Goal: Information Seeking & Learning: Find specific fact

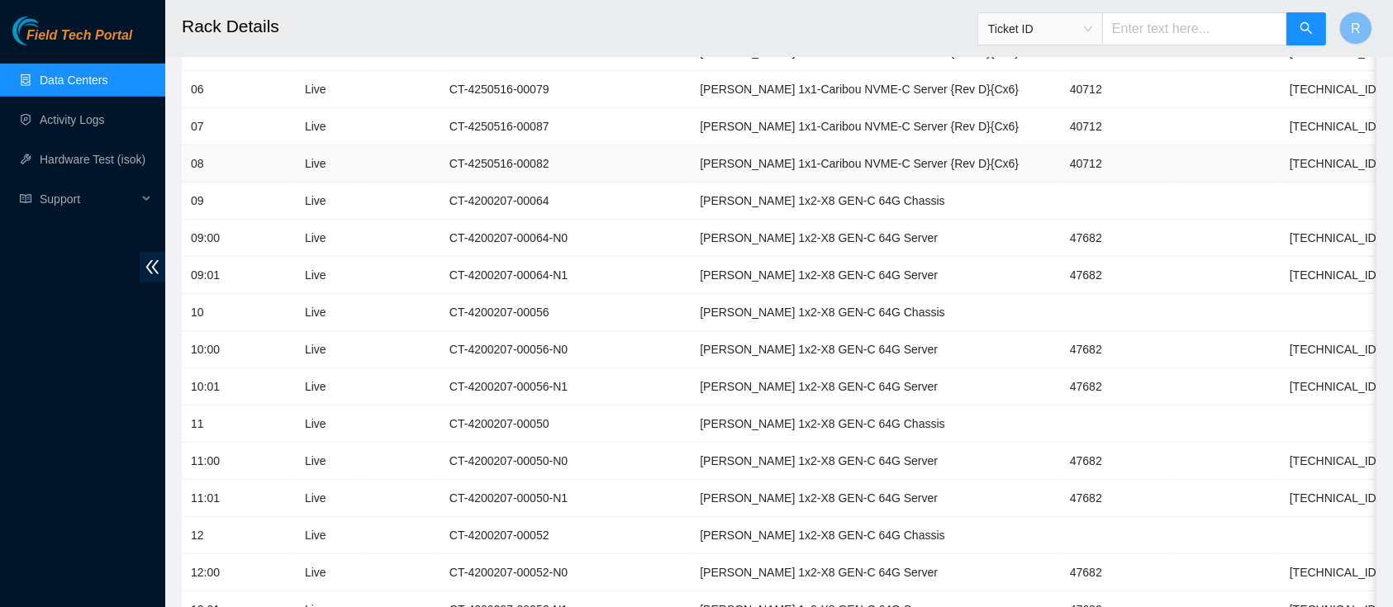
scroll to position [381, 0]
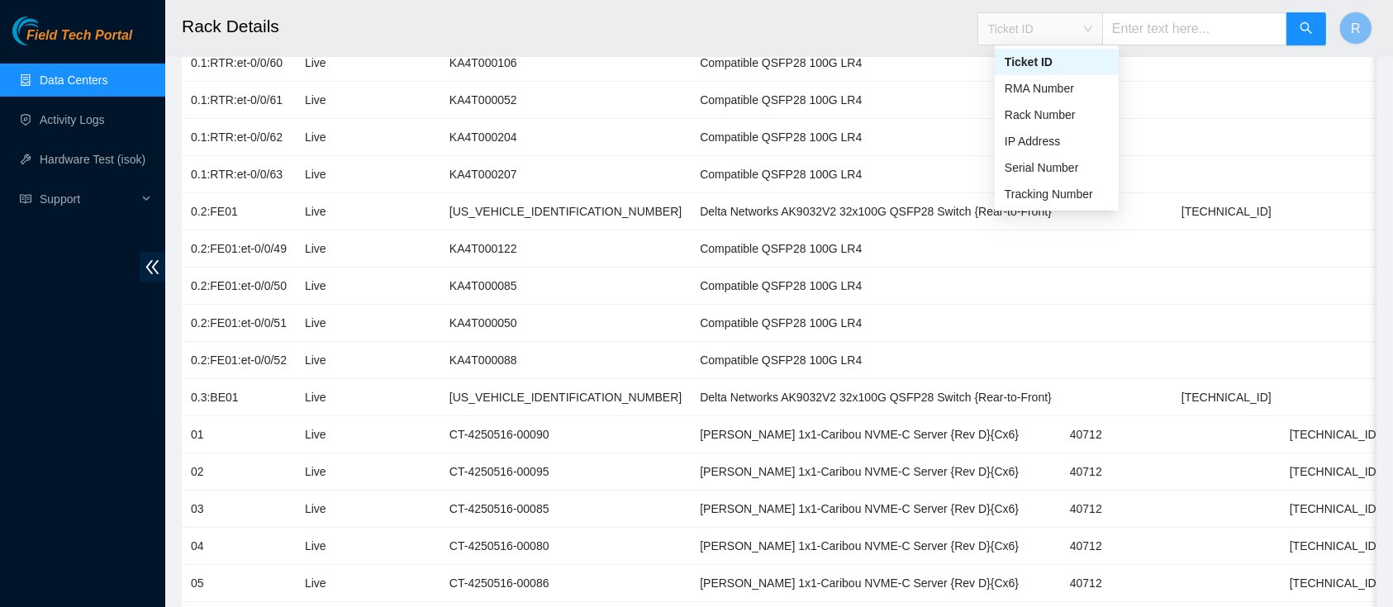
click at [1025, 30] on span "Ticket ID" at bounding box center [1040, 29] width 104 height 25
click at [1027, 30] on span "Ticket ID" at bounding box center [1040, 29] width 104 height 25
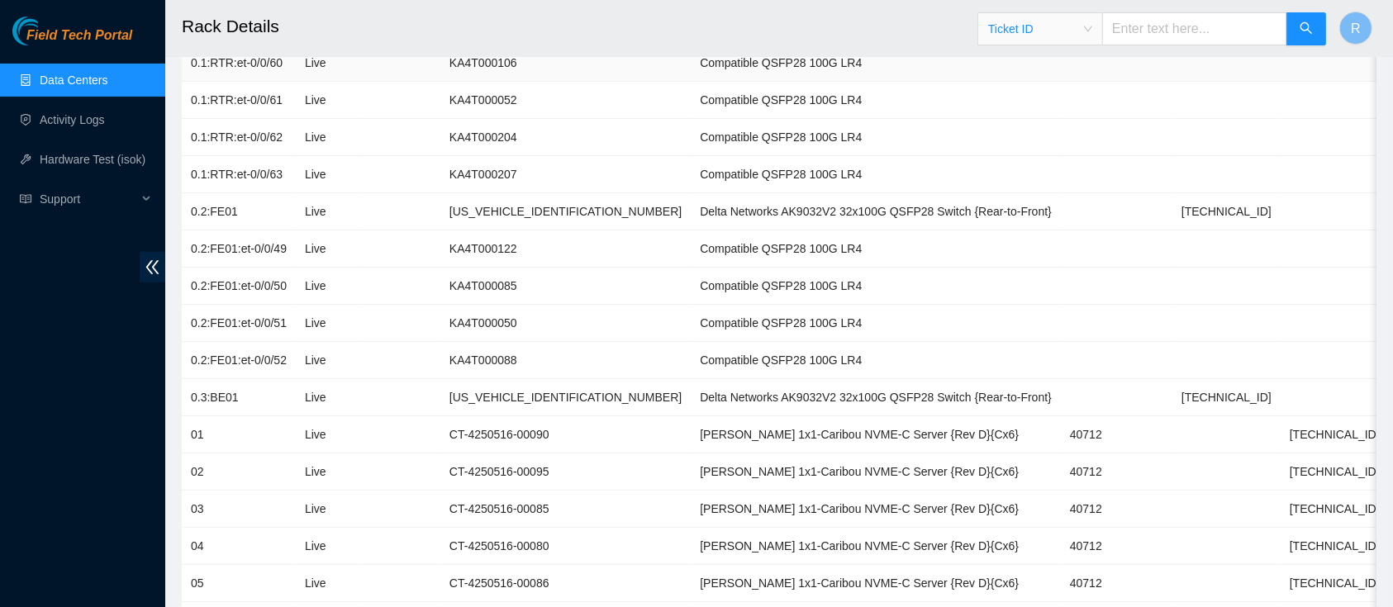
click at [1172, 65] on td at bounding box center [1226, 63] width 108 height 37
click at [1046, 34] on span "Ticket ID" at bounding box center [1040, 29] width 104 height 25
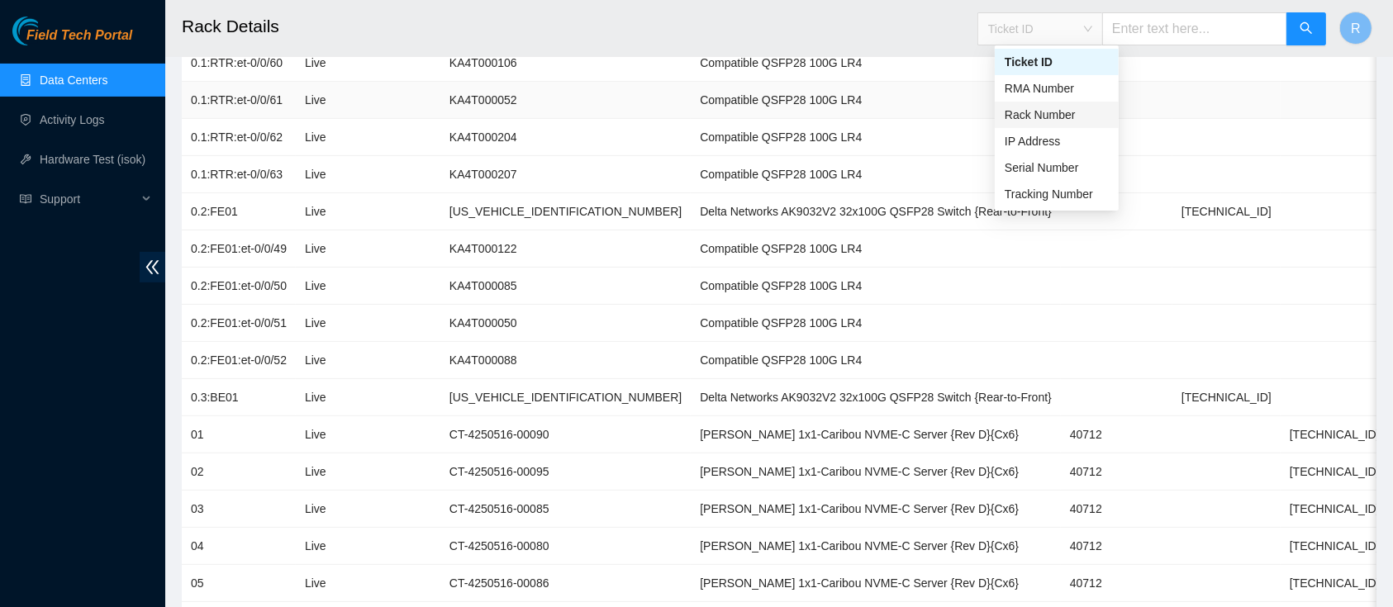
drag, startPoint x: 1032, startPoint y: 110, endPoint x: 1093, endPoint y: 90, distance: 64.3
click at [1032, 109] on div "Rack Number" at bounding box center [1056, 115] width 104 height 18
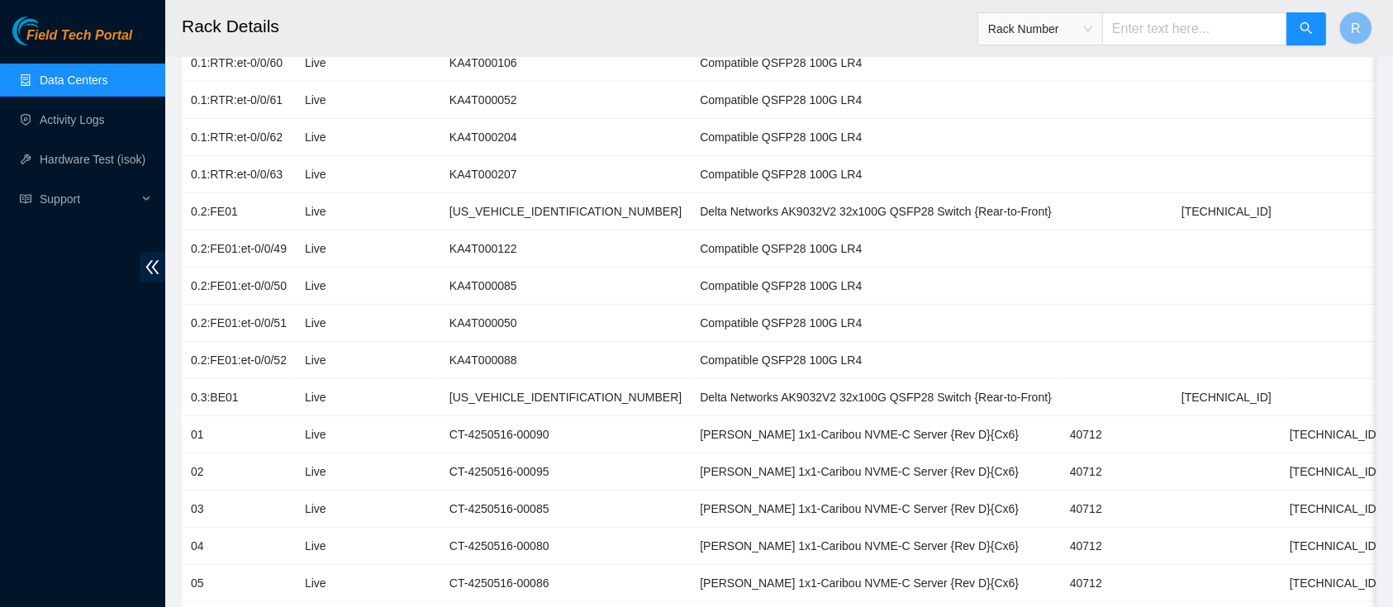
click at [1179, 7] on span "Rack Number" at bounding box center [1151, 23] width 349 height 43
click at [1180, 17] on input "text" at bounding box center [1194, 28] width 185 height 33
type input "F02"
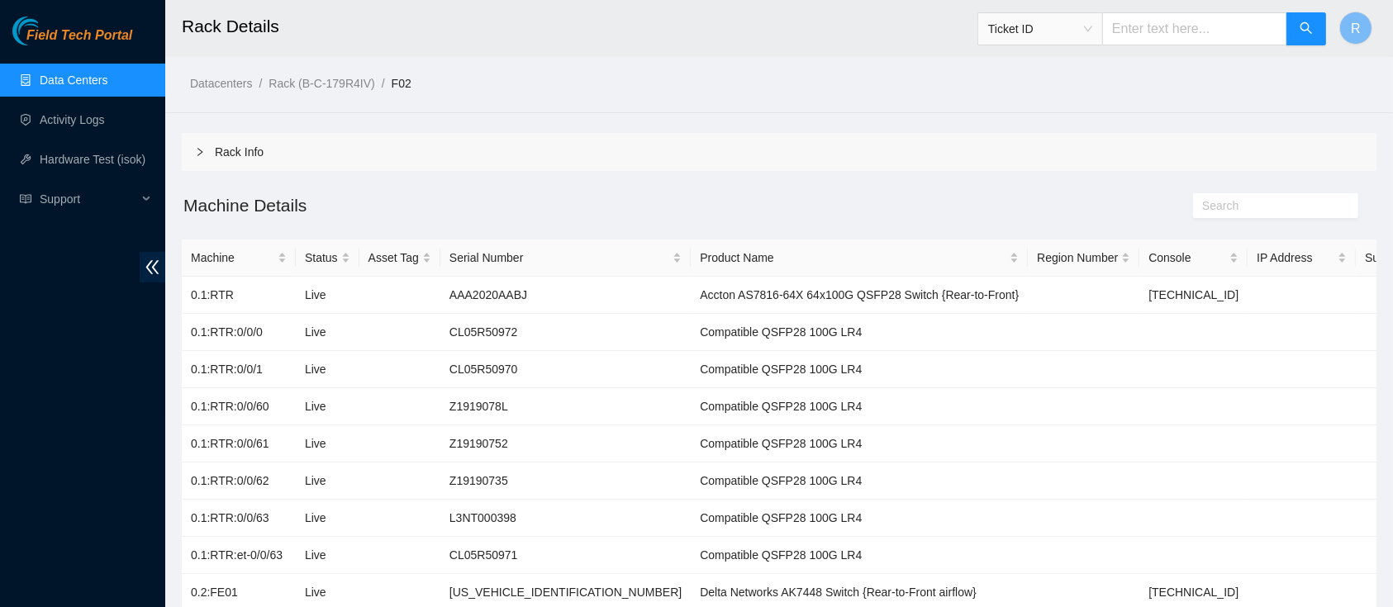
click at [251, 162] on div "Rack Info" at bounding box center [779, 152] width 1194 height 38
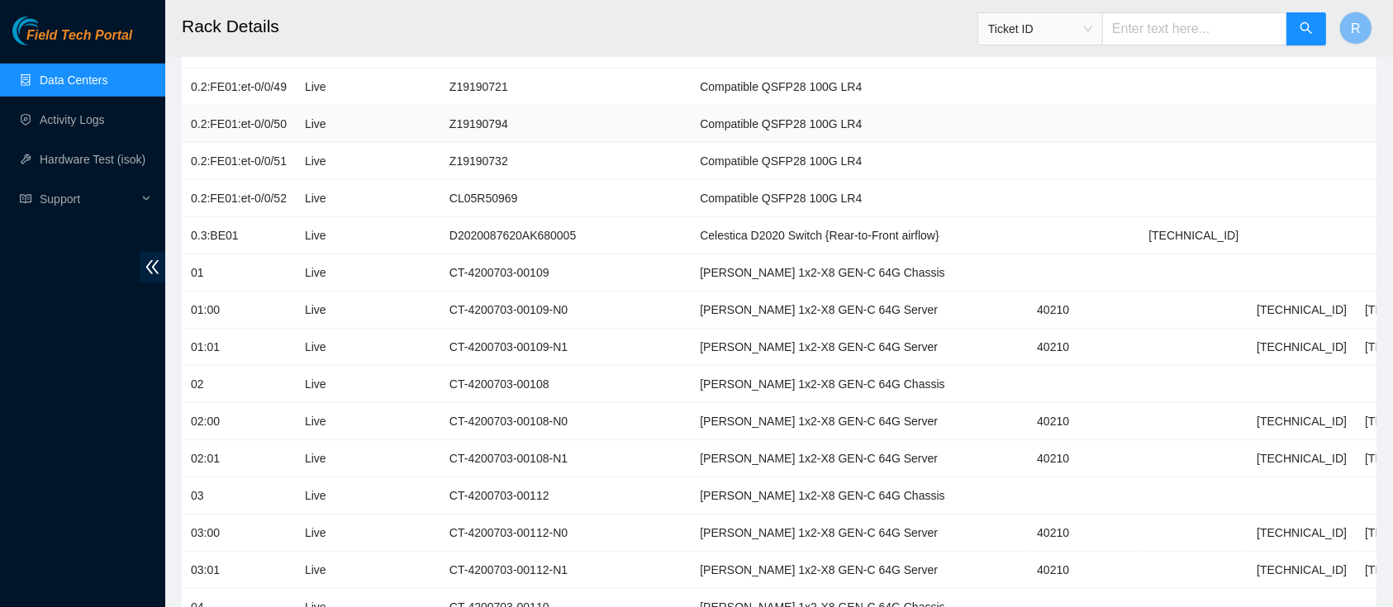
scroll to position [1061, 0]
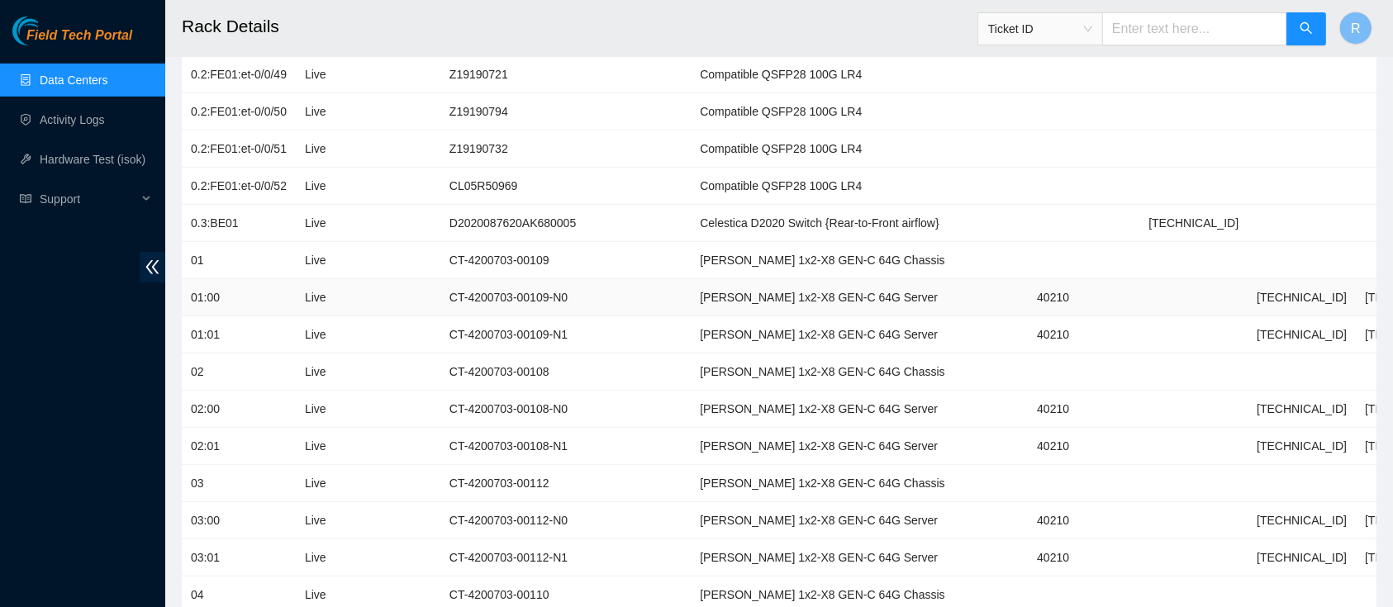
click at [1027, 297] on td "40210" at bounding box center [1082, 297] width 111 height 37
copy td "40210"
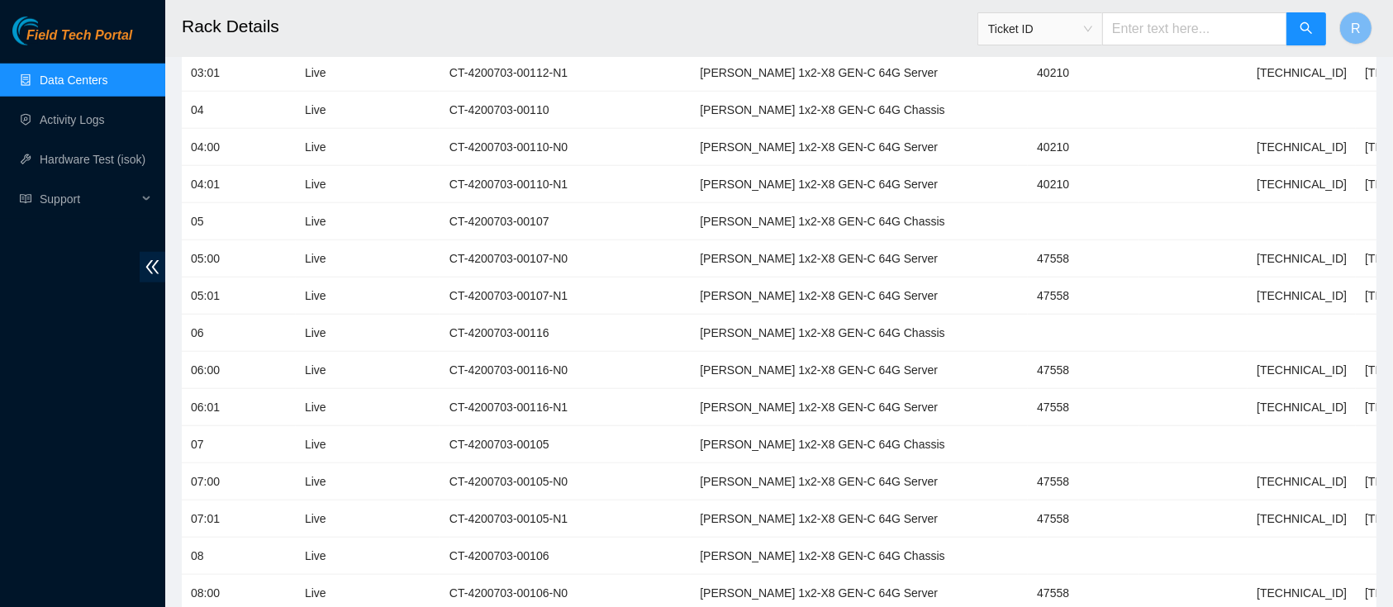
scroll to position [1592, 0]
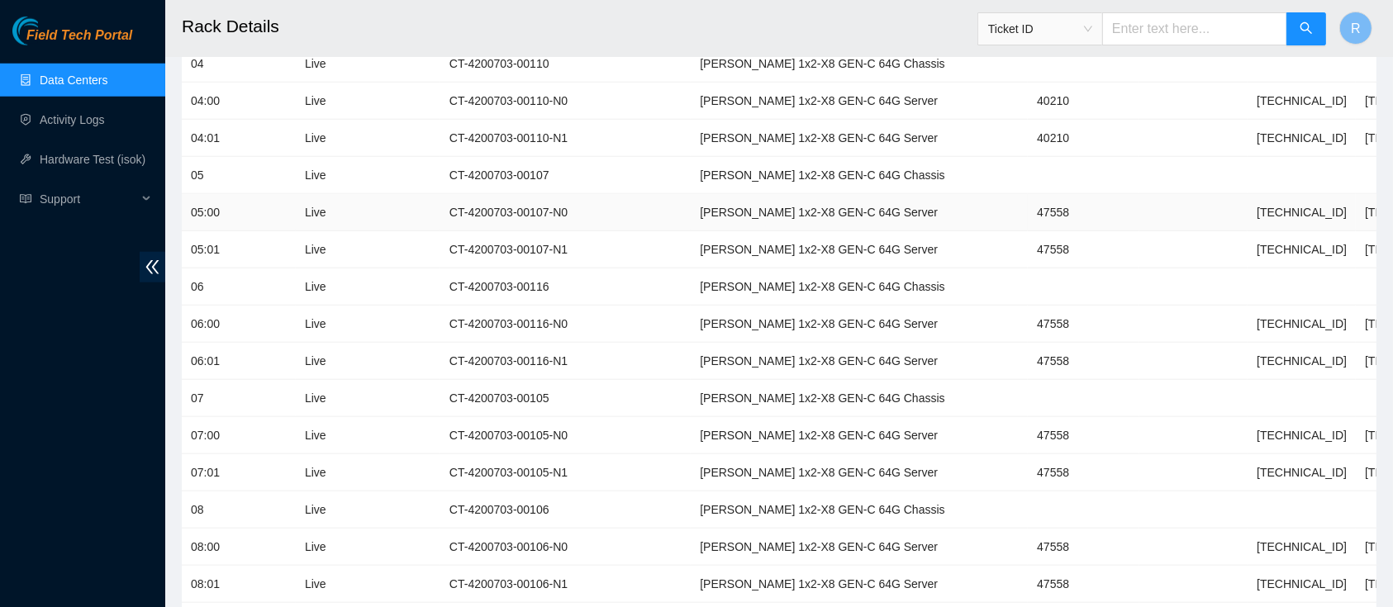
click at [1027, 204] on td "47558" at bounding box center [1082, 212] width 111 height 37
copy td "47558"
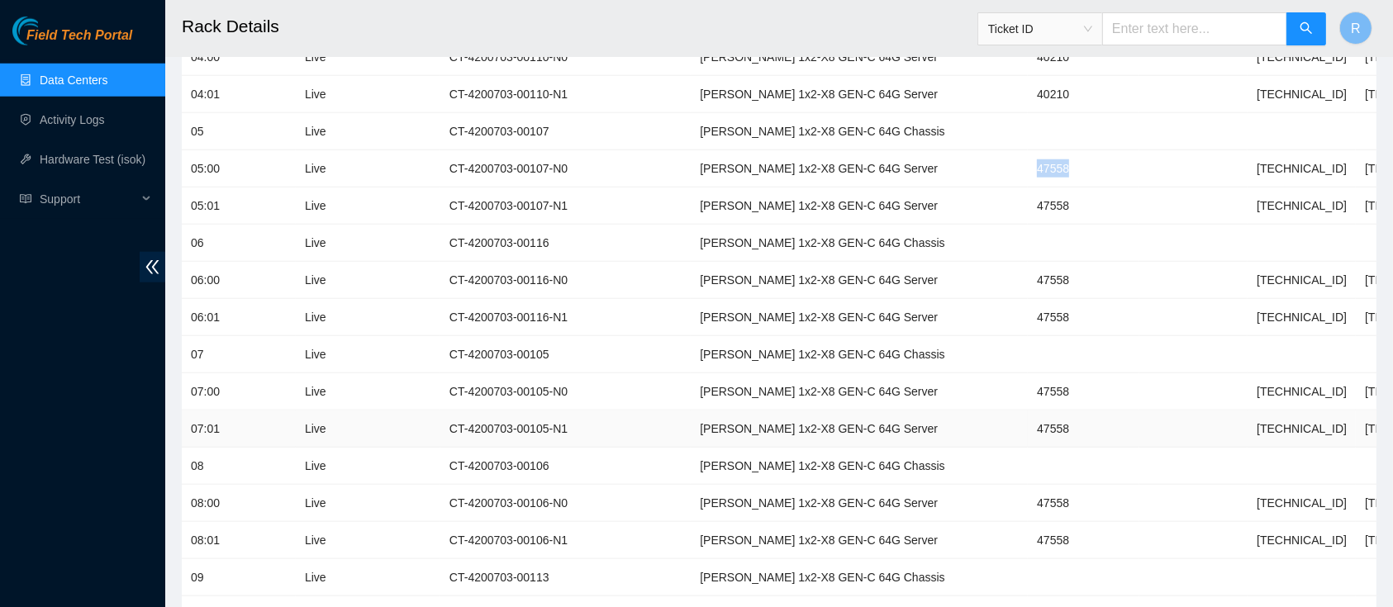
scroll to position [1680, 0]
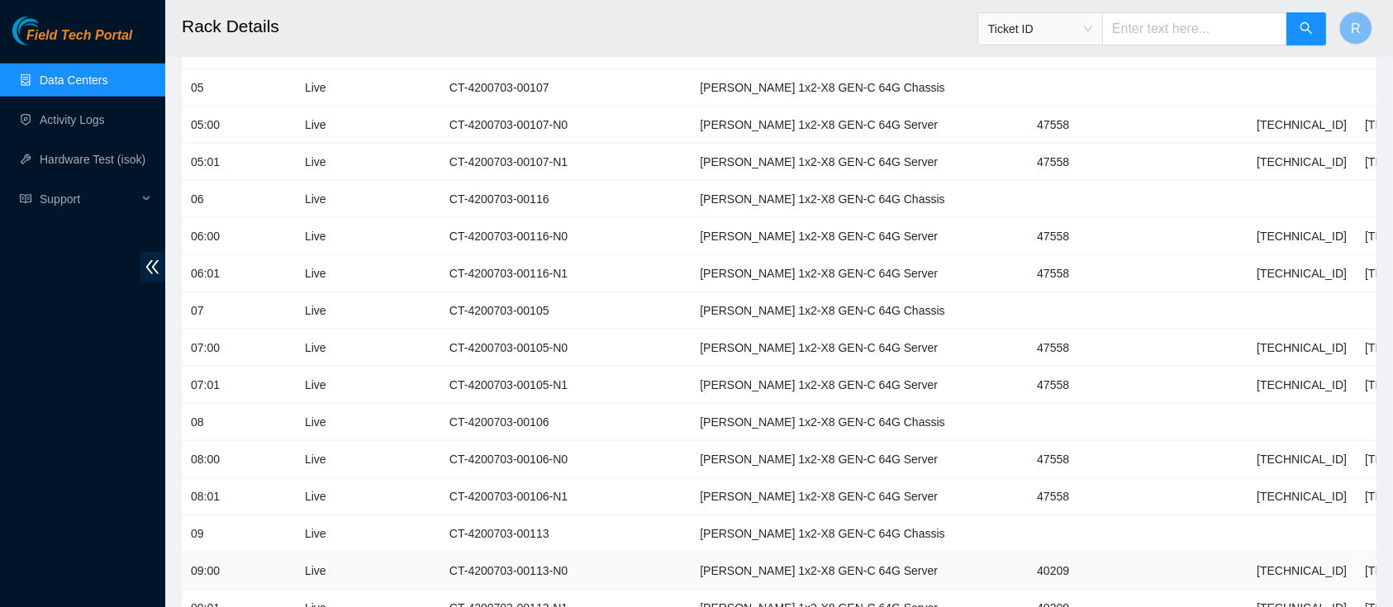
click at [1027, 562] on td "40209" at bounding box center [1082, 571] width 111 height 37
copy td "40209"
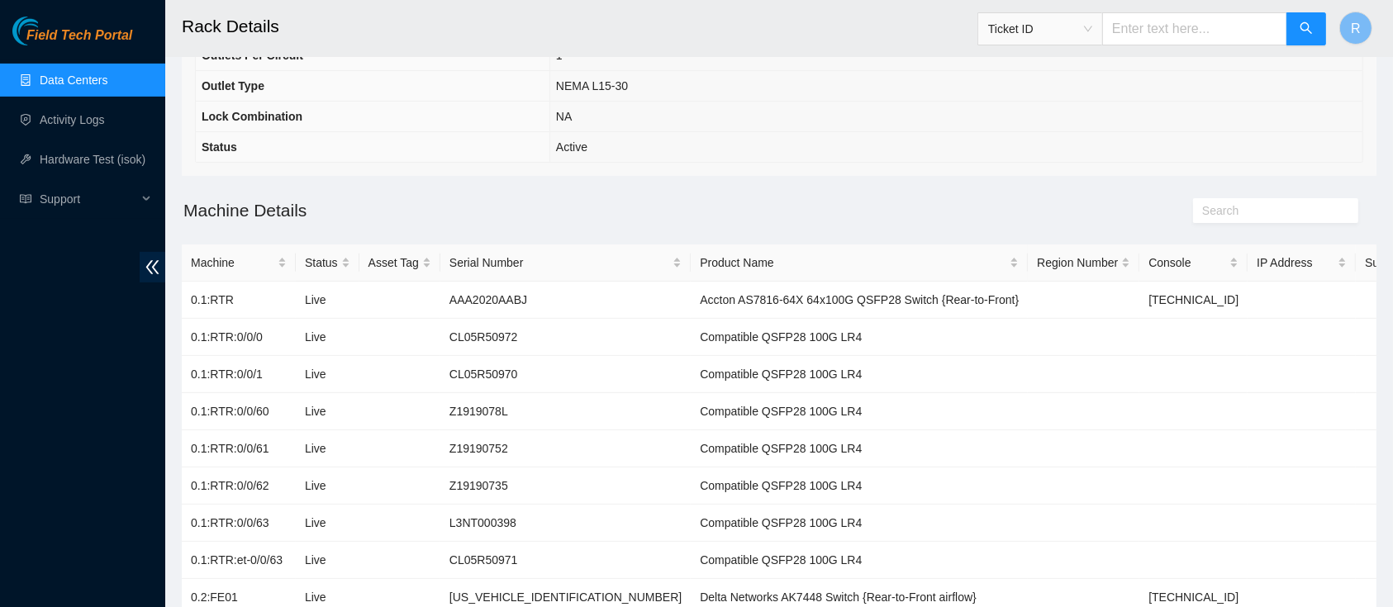
scroll to position [530, 0]
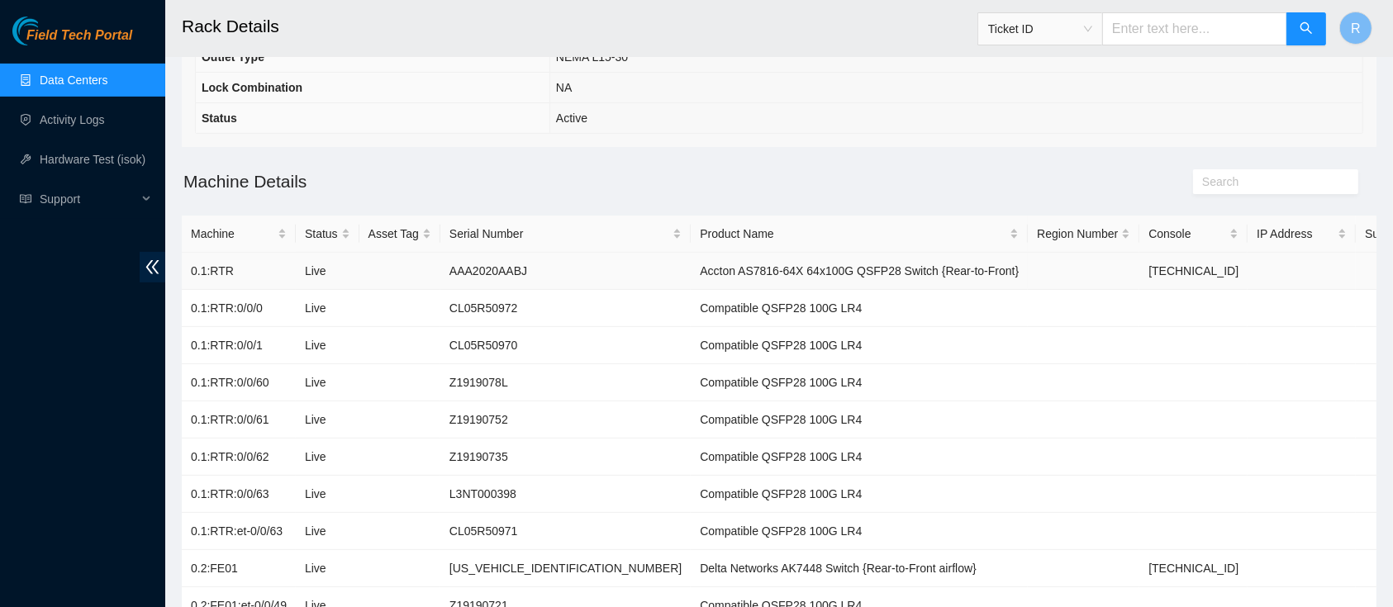
click at [479, 273] on td "AAA2020AABJ" at bounding box center [565, 271] width 250 height 37
copy td "AAA2020AABJ"
